Goal: Task Accomplishment & Management: Complete application form

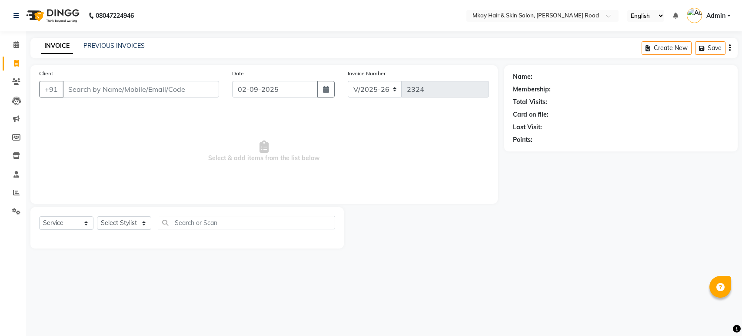
select select "5258"
select select "service"
click at [115, 47] on link "PREVIOUS INVOICES" at bounding box center [113, 46] width 61 height 8
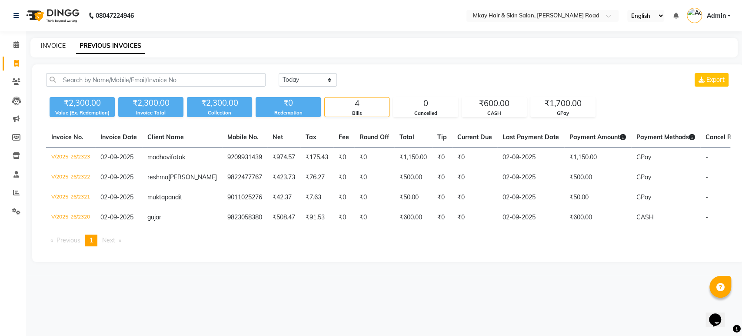
click at [57, 44] on link "INVOICE" at bounding box center [53, 46] width 25 height 8
select select "service"
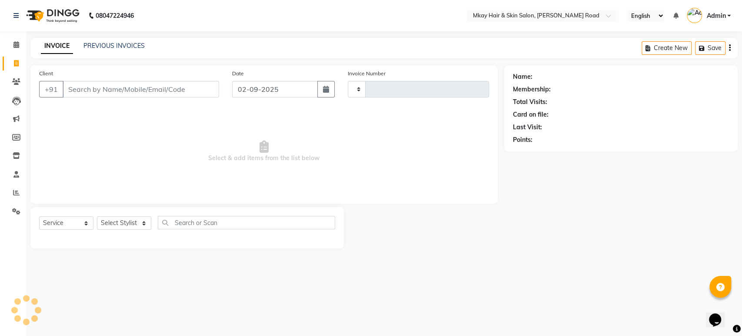
type input "2324"
select select "5258"
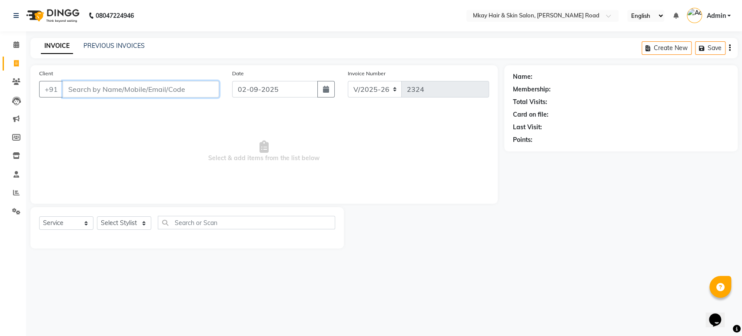
click at [150, 90] on input "Client" at bounding box center [141, 89] width 156 height 17
type input "r"
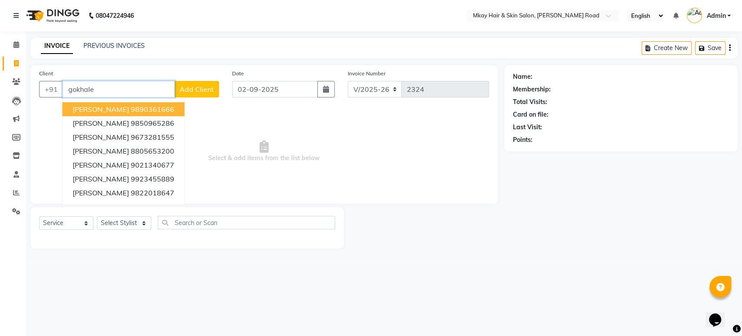
click at [149, 109] on ngb-highlight "9890361666" at bounding box center [151, 109] width 43 height 9
type input "9890361666"
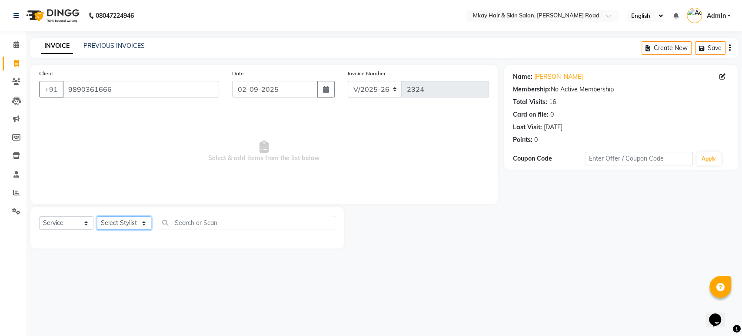
click at [111, 224] on select "Select Stylist [PERSON_NAME] Isha [PERSON_NAME] [PERSON_NAME] Shyam [PERSON_NAM…" at bounding box center [124, 222] width 54 height 13
select select "38226"
click at [97, 216] on select "Select Stylist [PERSON_NAME] Isha [PERSON_NAME] [PERSON_NAME] Shyam [PERSON_NAM…" at bounding box center [124, 222] width 54 height 13
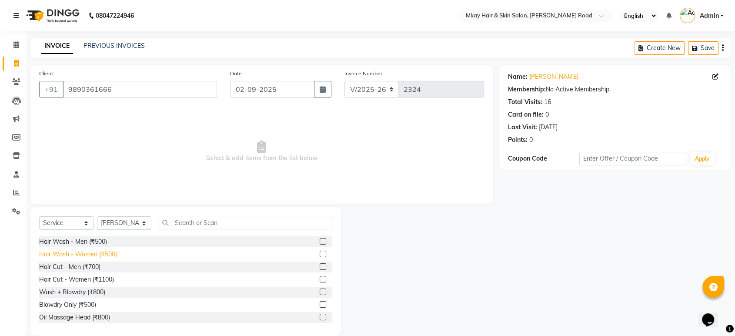
click at [55, 251] on div "Hair Wash - Women (₹500)" at bounding box center [78, 253] width 78 height 9
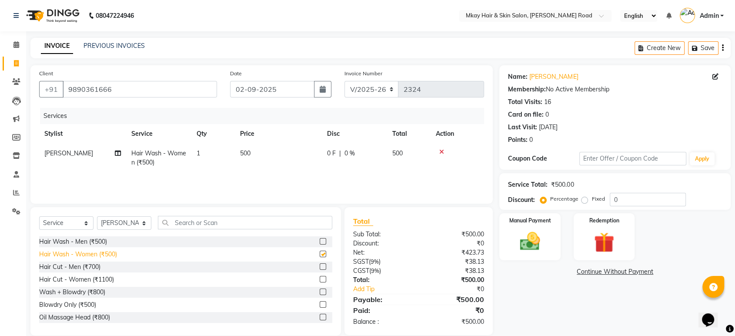
checkbox input "false"
click at [134, 222] on select "Select Stylist [PERSON_NAME] Isha [PERSON_NAME] [PERSON_NAME] Shyam [PERSON_NAM…" at bounding box center [124, 222] width 54 height 13
select select "38228"
click at [97, 216] on select "Select Stylist [PERSON_NAME] Isha [PERSON_NAME] [PERSON_NAME] Shyam [PERSON_NAM…" at bounding box center [124, 222] width 54 height 13
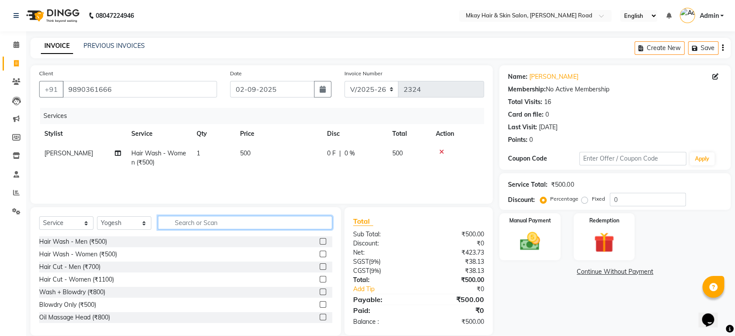
click at [196, 219] on input "text" at bounding box center [245, 222] width 174 height 13
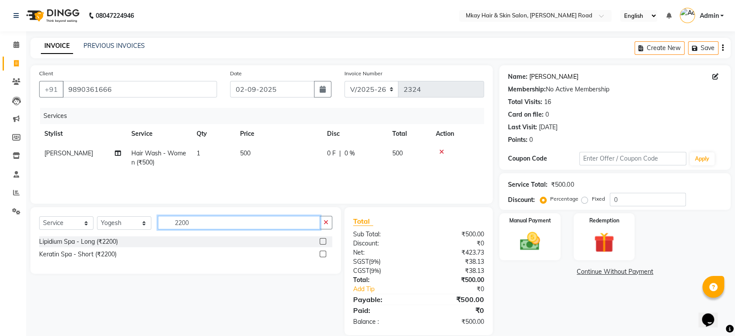
type input "2200"
click at [538, 75] on link "[PERSON_NAME]" at bounding box center [553, 76] width 49 height 9
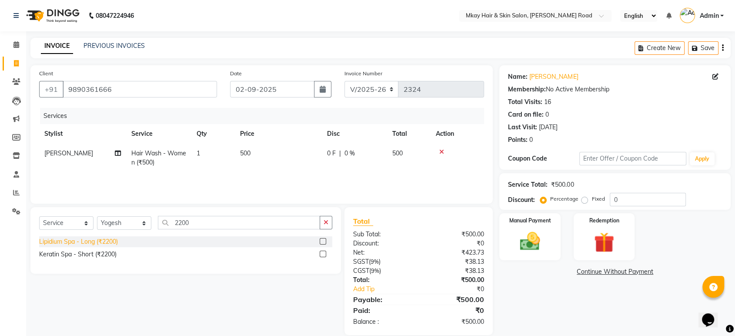
click at [72, 238] on div "Lipidium Spa - Long (₹2200)" at bounding box center [78, 241] width 79 height 9
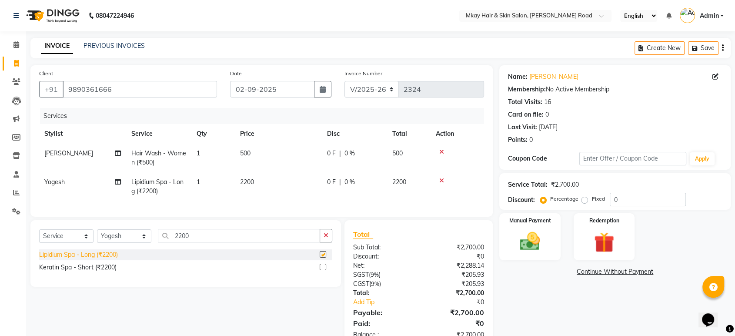
checkbox input "false"
click at [524, 237] on img at bounding box center [529, 241] width 34 height 24
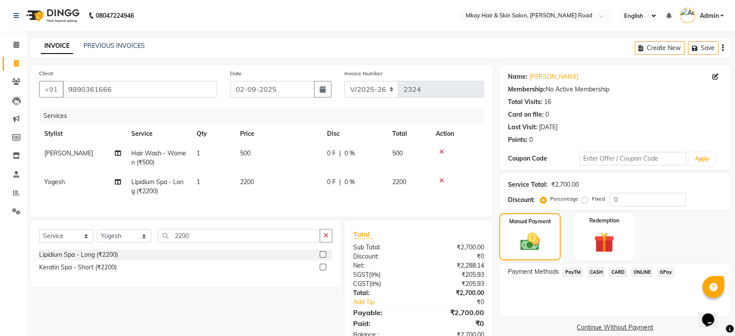
click at [665, 272] on span "GPay" at bounding box center [665, 272] width 18 height 10
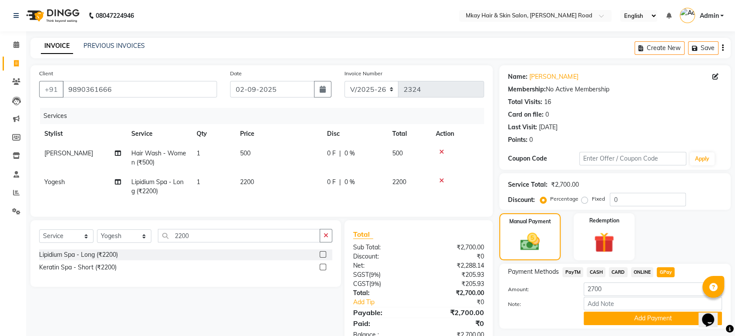
scroll to position [32, 0]
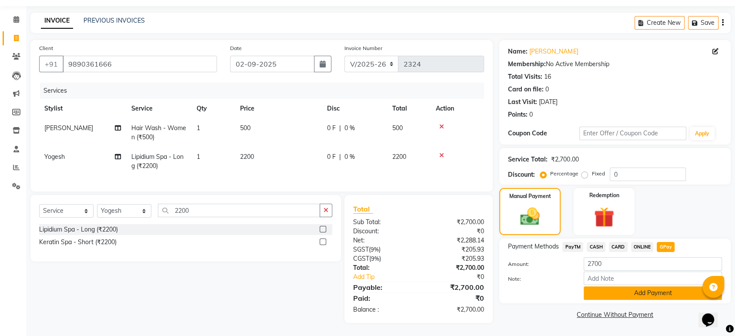
click at [628, 286] on button "Add Payment" at bounding box center [652, 292] width 138 height 13
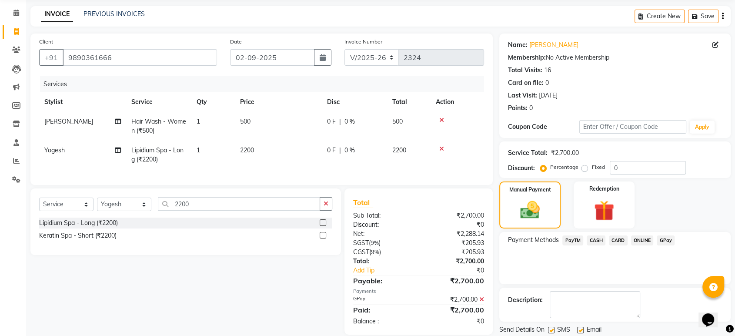
scroll to position [59, 0]
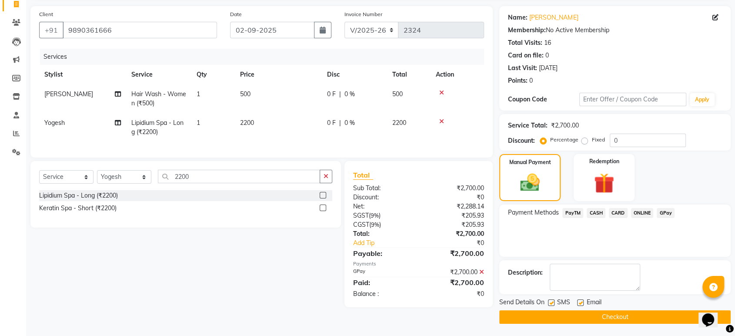
click at [580, 300] on label at bounding box center [580, 302] width 7 height 7
click at [580, 300] on input "checkbox" at bounding box center [580, 303] width 6 height 6
checkbox input "false"
click at [548, 302] on label at bounding box center [551, 302] width 7 height 7
click at [548, 302] on input "checkbox" at bounding box center [551, 303] width 6 height 6
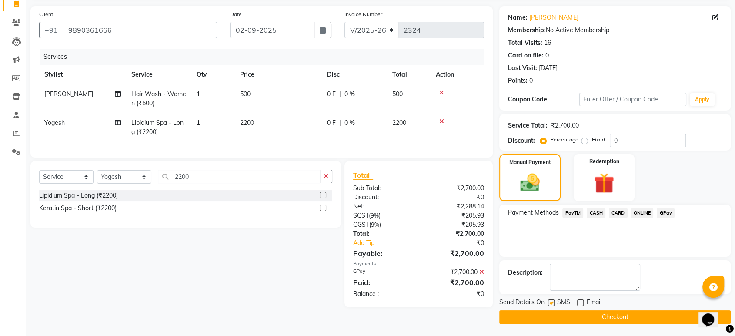
checkbox input "false"
click at [559, 310] on button "Checkout" at bounding box center [614, 316] width 231 height 13
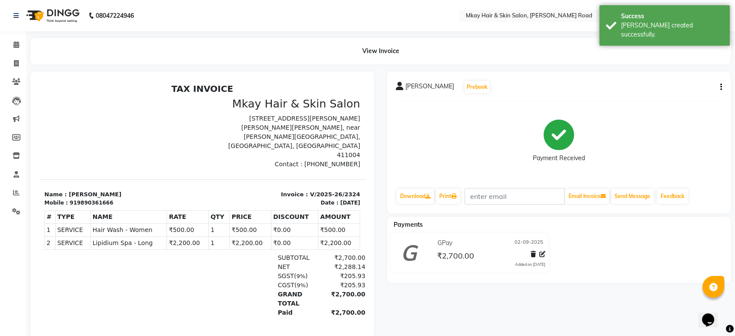
scroll to position [21, 0]
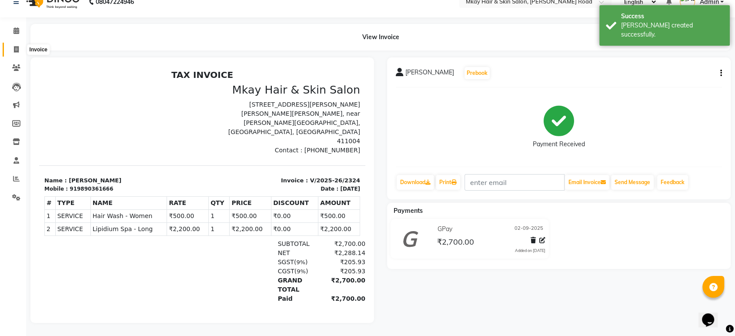
click at [17, 46] on icon at bounding box center [16, 49] width 5 height 7
select select "5258"
select select "service"
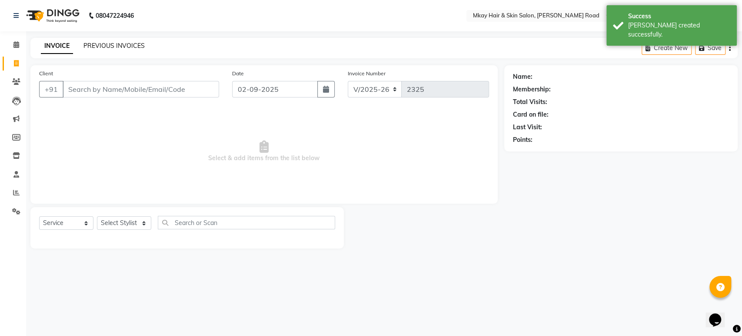
click at [108, 44] on link "PREVIOUS INVOICES" at bounding box center [113, 46] width 61 height 8
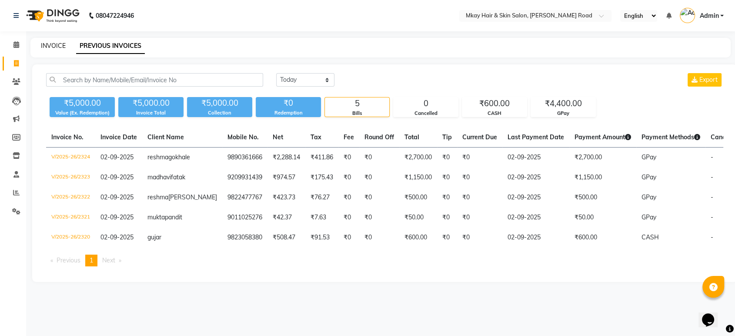
click at [50, 45] on link "INVOICE" at bounding box center [53, 46] width 25 height 8
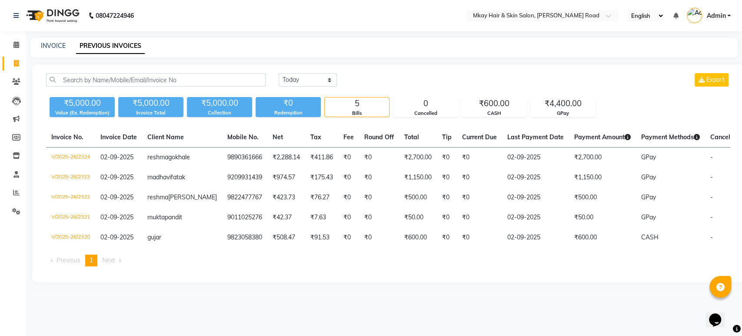
select select "5258"
select select "service"
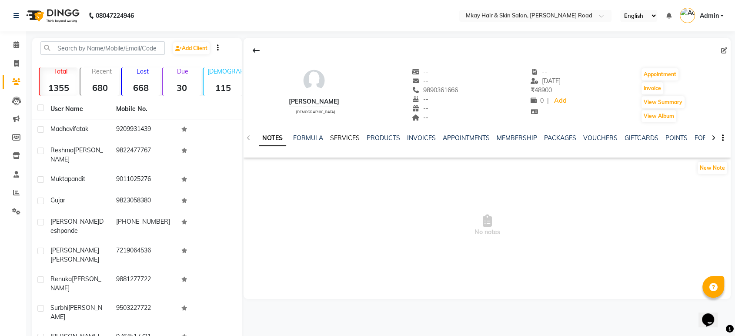
click at [337, 138] on link "SERVICES" at bounding box center [345, 138] width 30 height 8
